Goal: Information Seeking & Learning: Learn about a topic

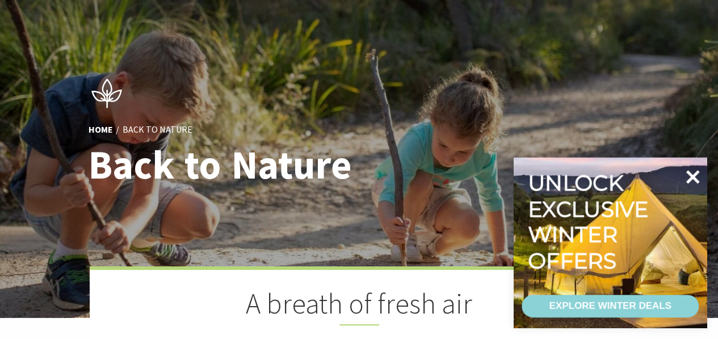
click at [694, 179] on icon at bounding box center [693, 177] width 14 height 14
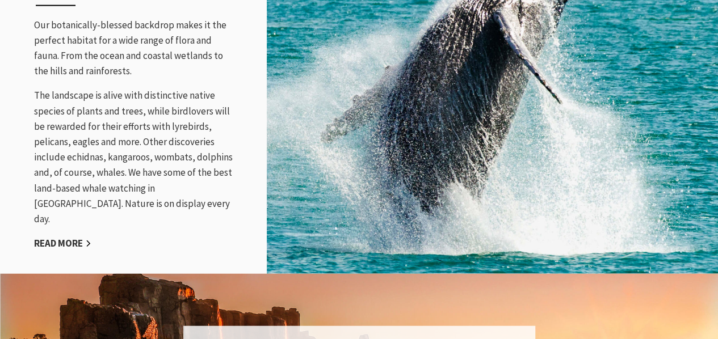
scroll to position [1211, 0]
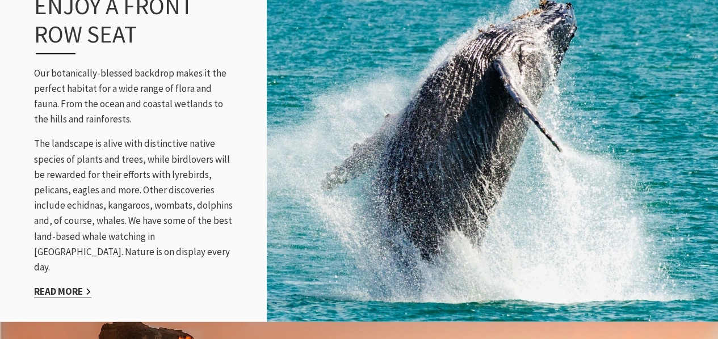
click at [70, 285] on link "Read More" at bounding box center [62, 291] width 57 height 13
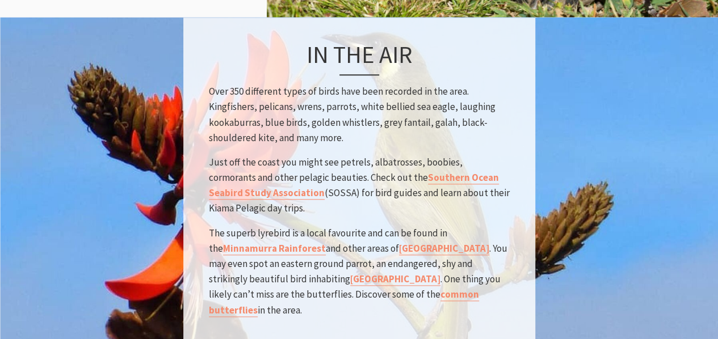
scroll to position [1640, 0]
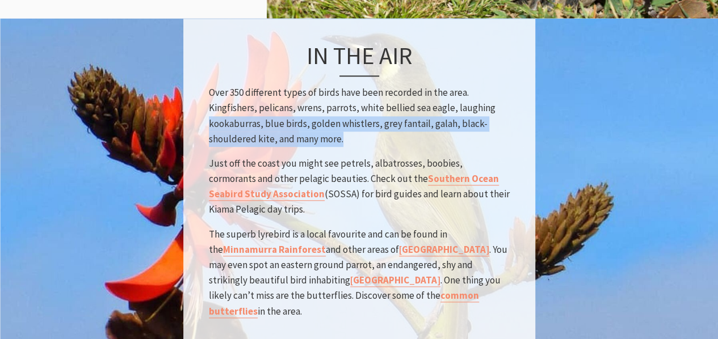
drag, startPoint x: 205, startPoint y: 88, endPoint x: 353, endPoint y: 107, distance: 148.8
click at [353, 107] on div "In the air Over 350 different types of birds have been recorded in the area. Ki…" at bounding box center [359, 182] width 352 height 326
copy p "kookaburras, blue birds, golden whistlers, grey fantail, galah, black-shouldere…"
drag, startPoint x: 278, startPoint y: 105, endPoint x: 237, endPoint y: 102, distance: 41.5
click at [237, 102] on p "Over 350 different types of birds have been recorded in the area. Kingfishers, …" at bounding box center [359, 117] width 301 height 62
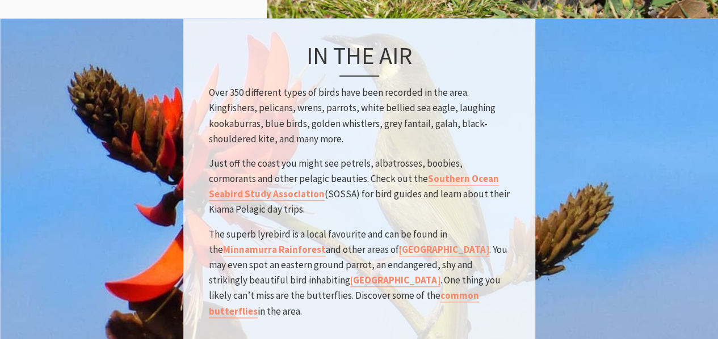
click at [258, 119] on div "In the air Over 350 different types of birds have been recorded in the area. Ki…" at bounding box center [359, 182] width 352 height 326
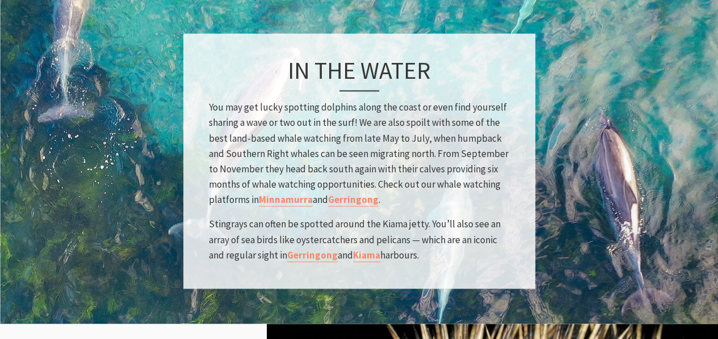
scroll to position [1008, 0]
